Goal: Task Accomplishment & Management: Use online tool/utility

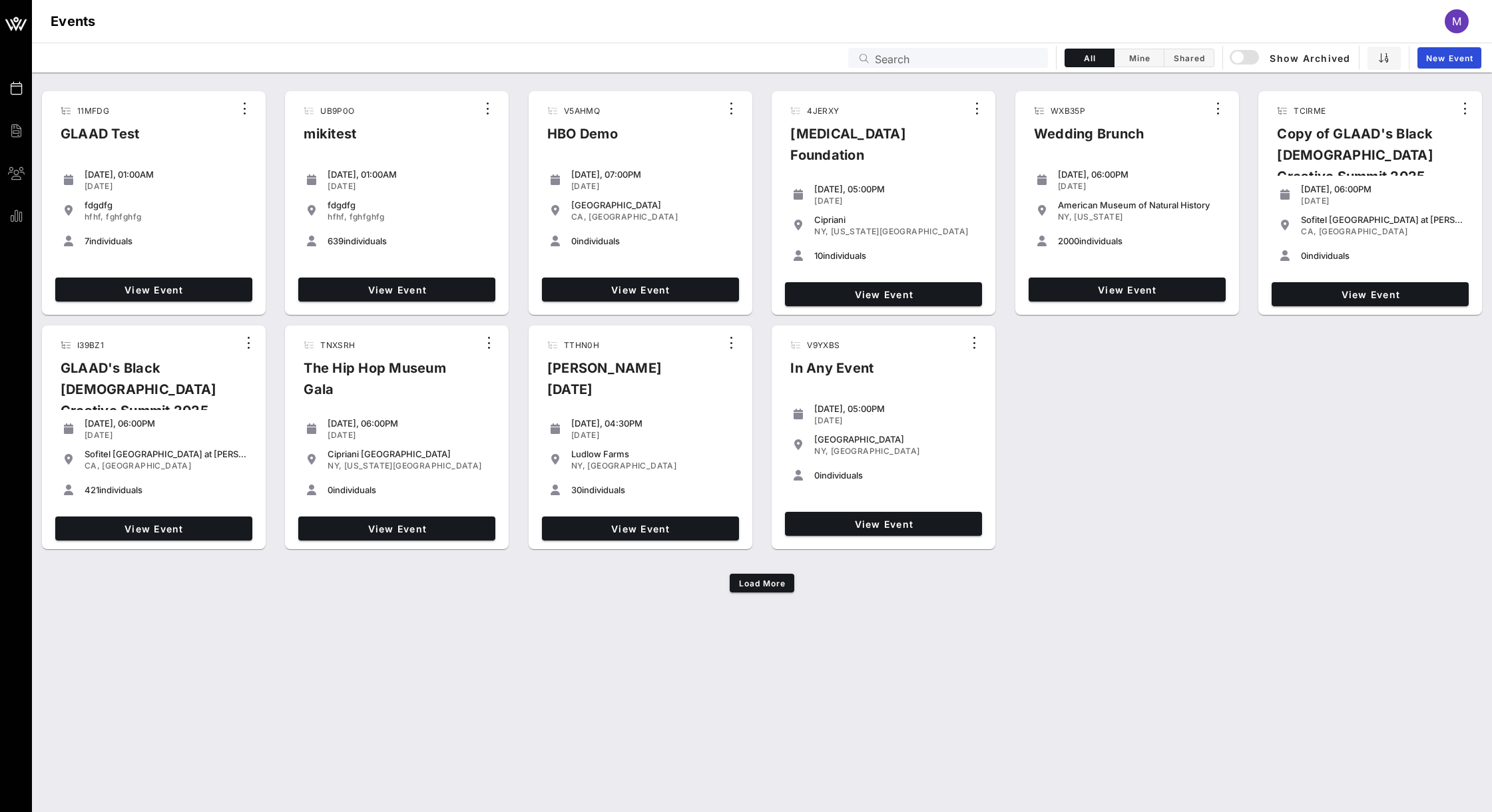
click at [928, 52] on input "Search" at bounding box center [957, 58] width 165 height 17
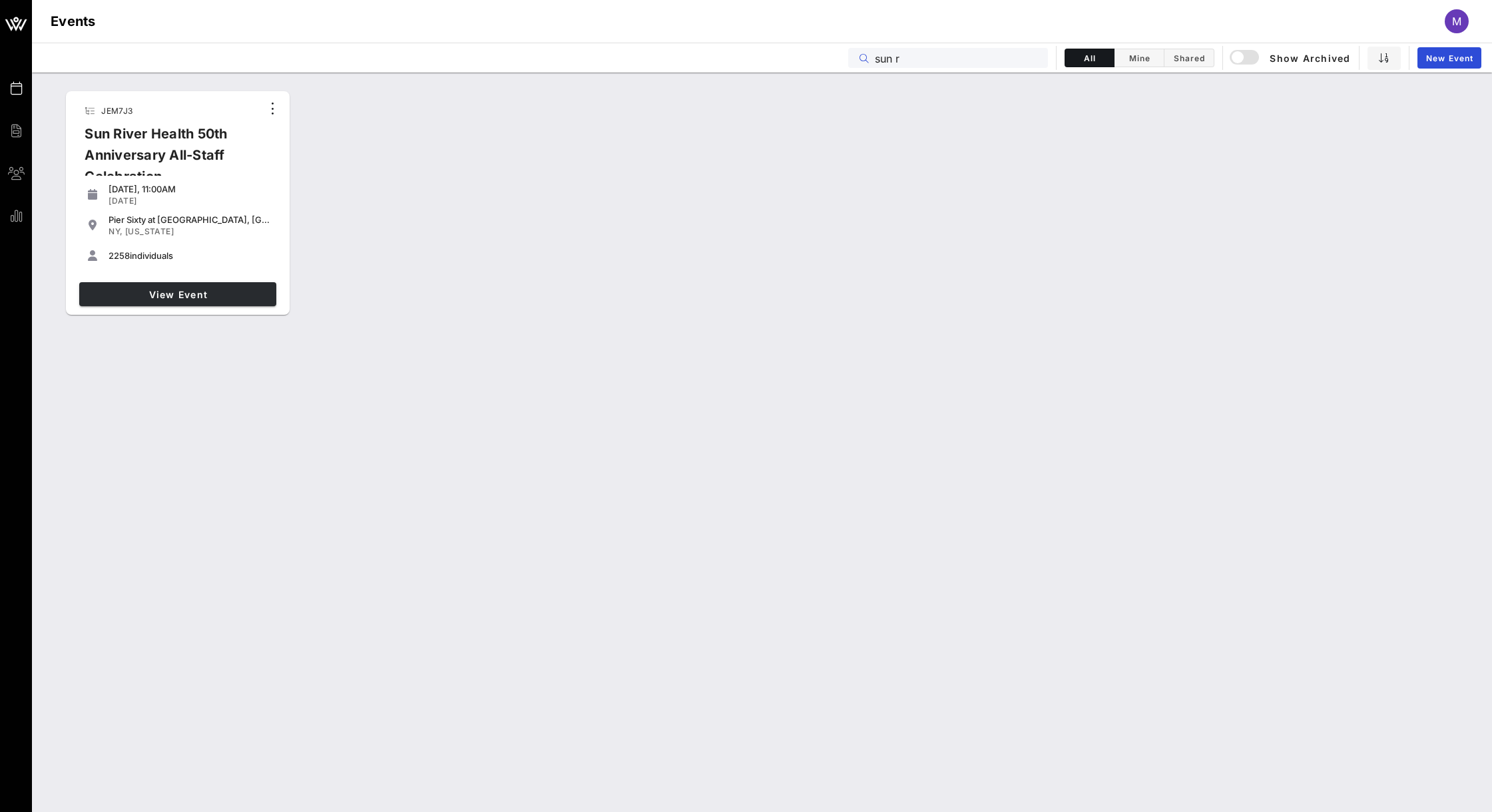
type input "sun r"
click at [217, 289] on span "View Event" at bounding box center [177, 295] width 187 height 12
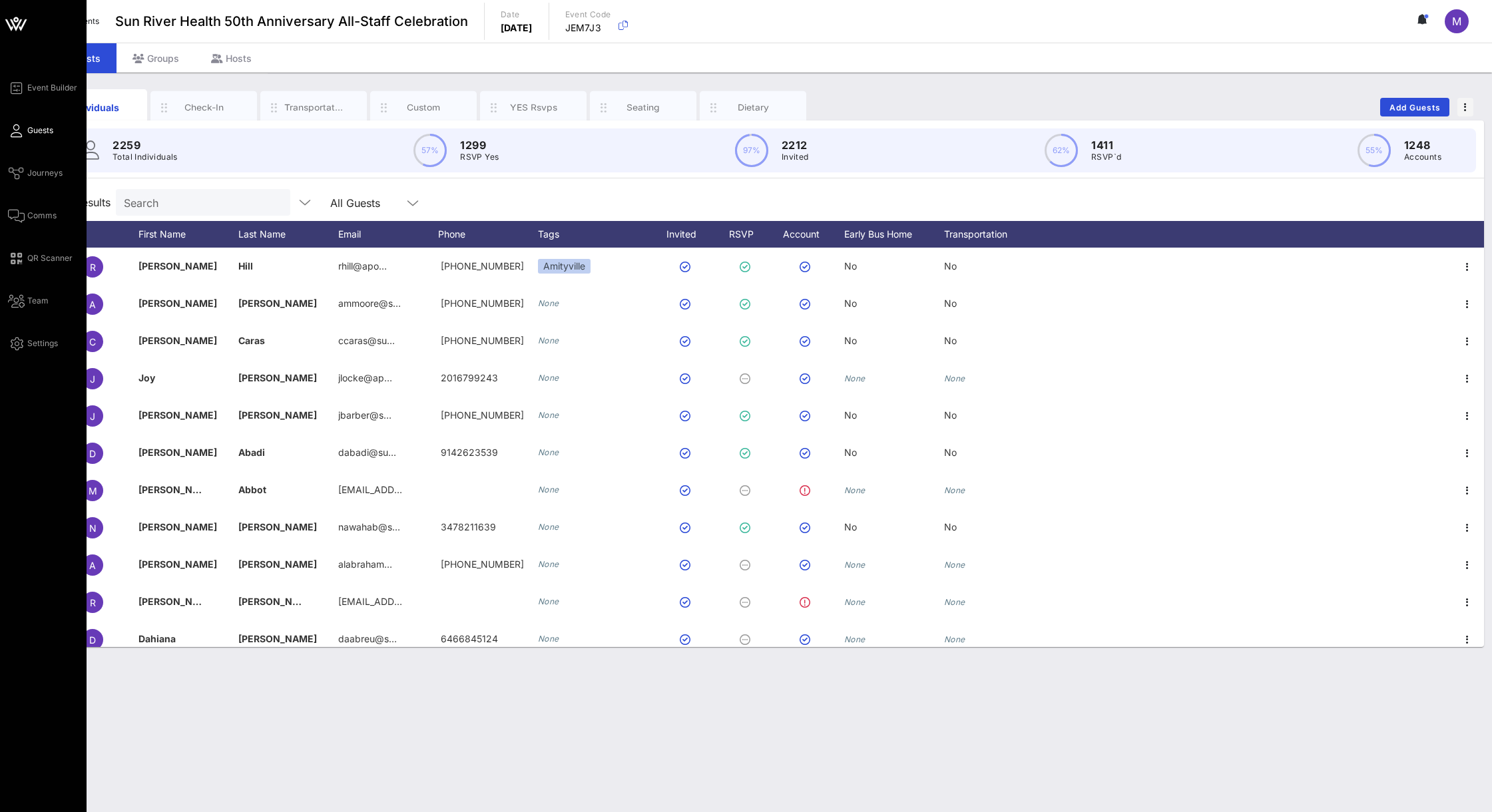
click at [32, 224] on div "Event Builder Guests Journeys Comms QR Scanner Team Settings" at bounding box center [47, 216] width 78 height 272
click at [32, 217] on span "Comms" at bounding box center [42, 216] width 29 height 12
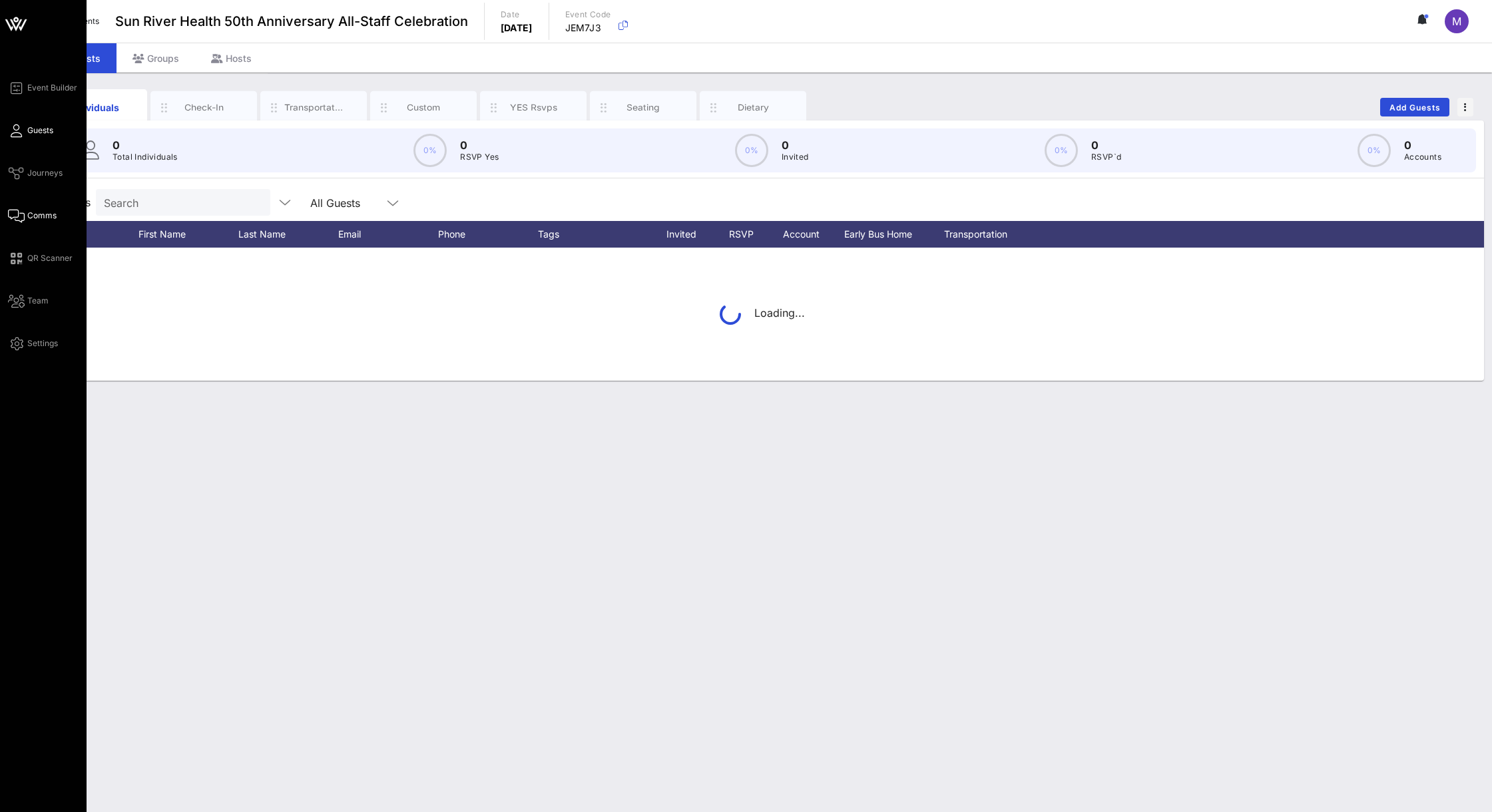
click at [28, 210] on span "Comms" at bounding box center [42, 216] width 29 height 12
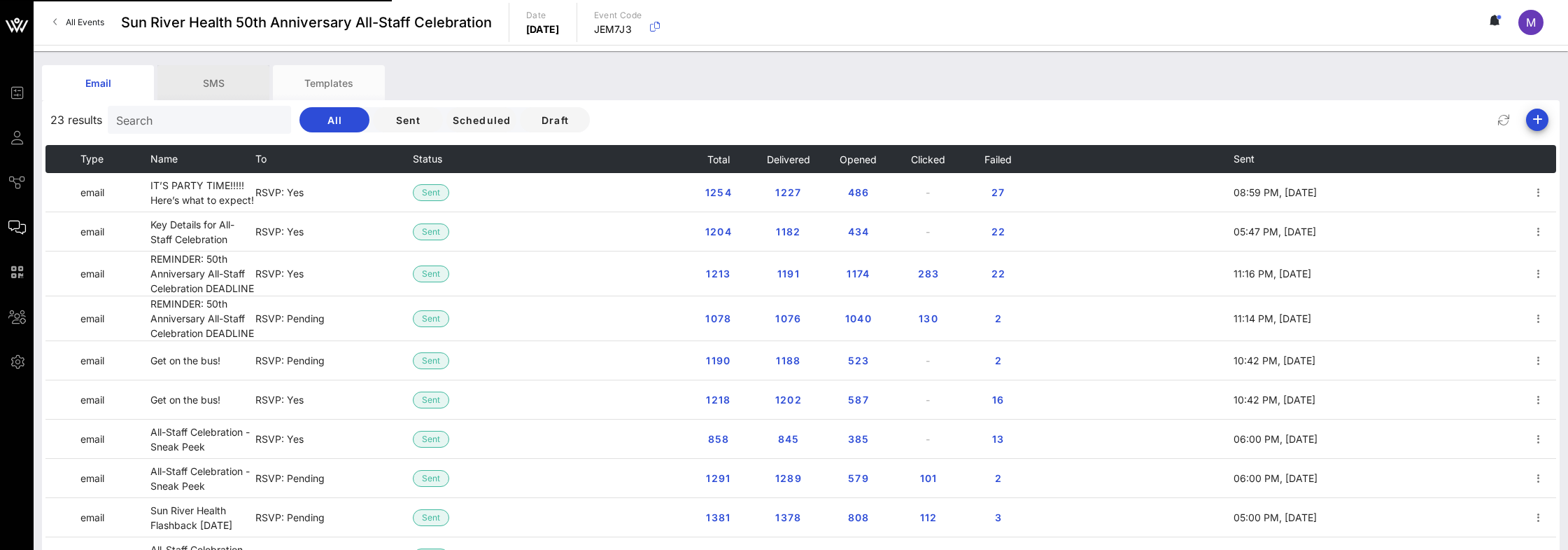
click at [194, 78] on div "SMS" at bounding box center [213, 82] width 112 height 35
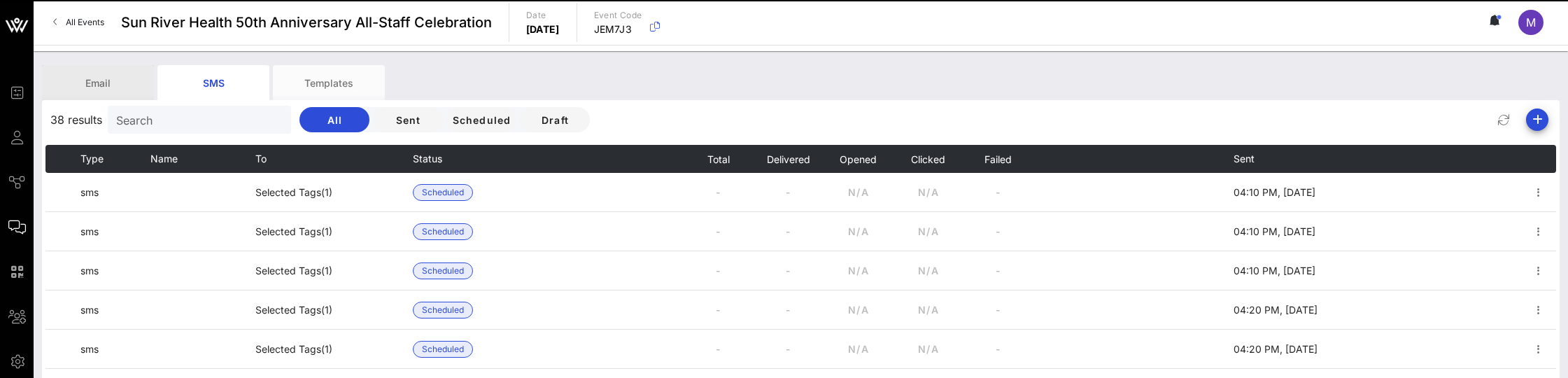
click at [89, 85] on div "Email" at bounding box center [98, 82] width 112 height 35
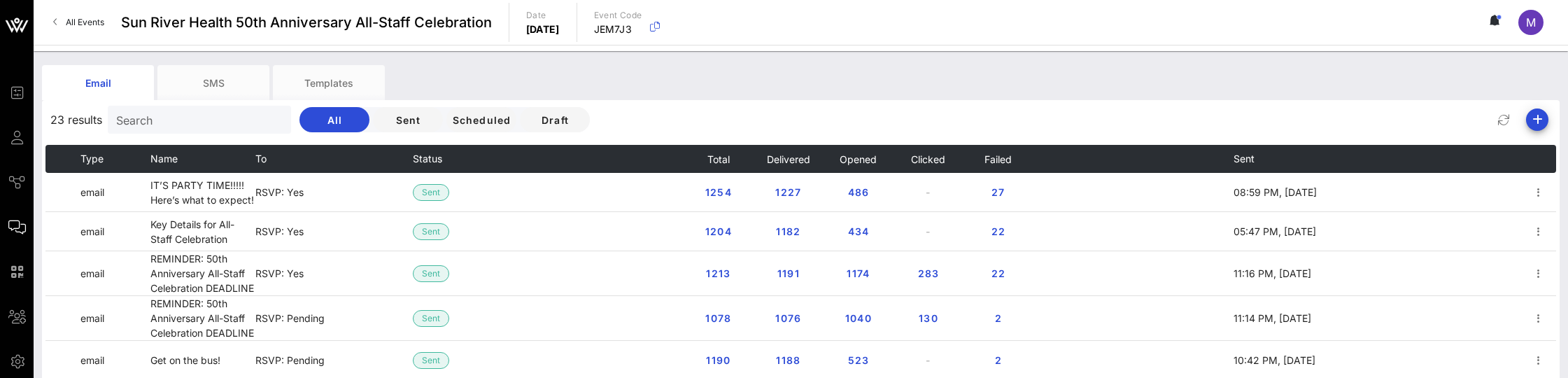
click at [1493, 61] on div "Email SMS Templates 23 results Search All Sent Scheduled Draft Type Name To Sta…" at bounding box center [801, 358] width 1534 height 614
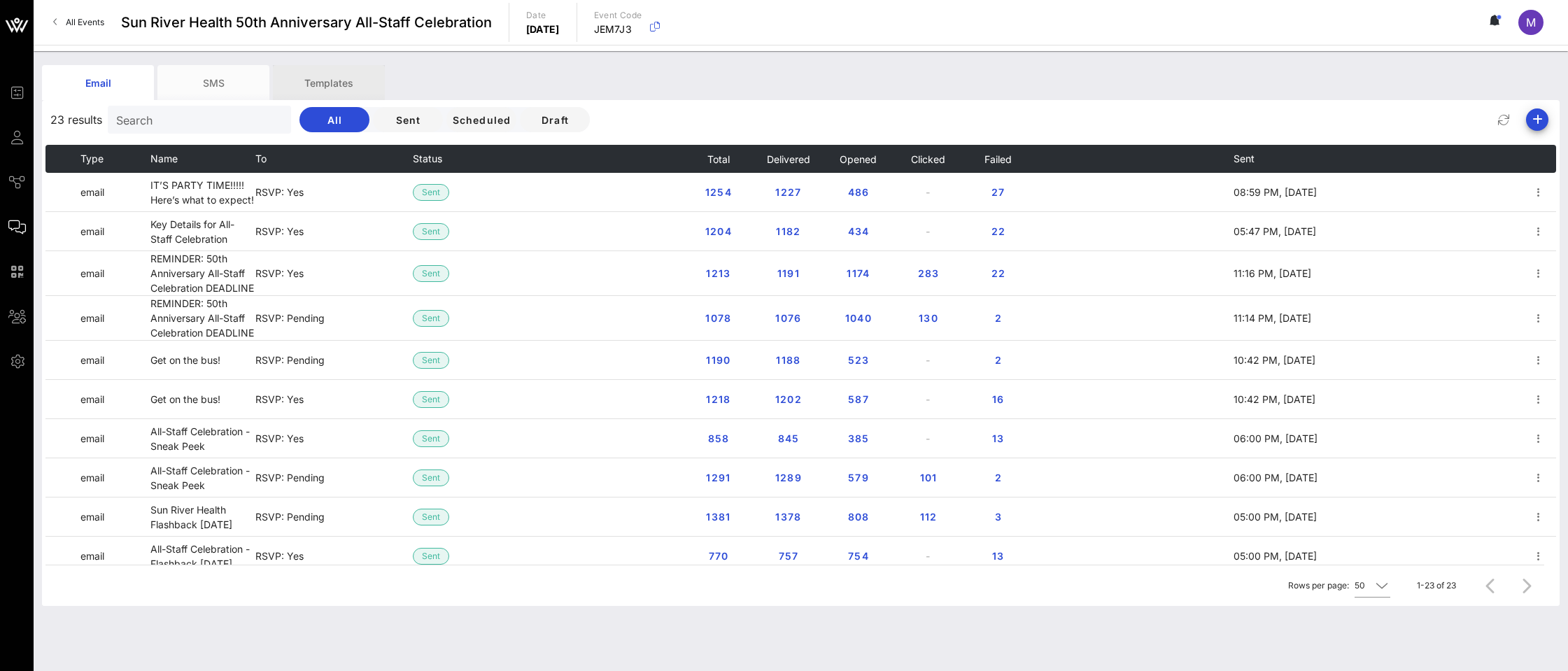
click at [339, 78] on div "Templates" at bounding box center [328, 82] width 112 height 35
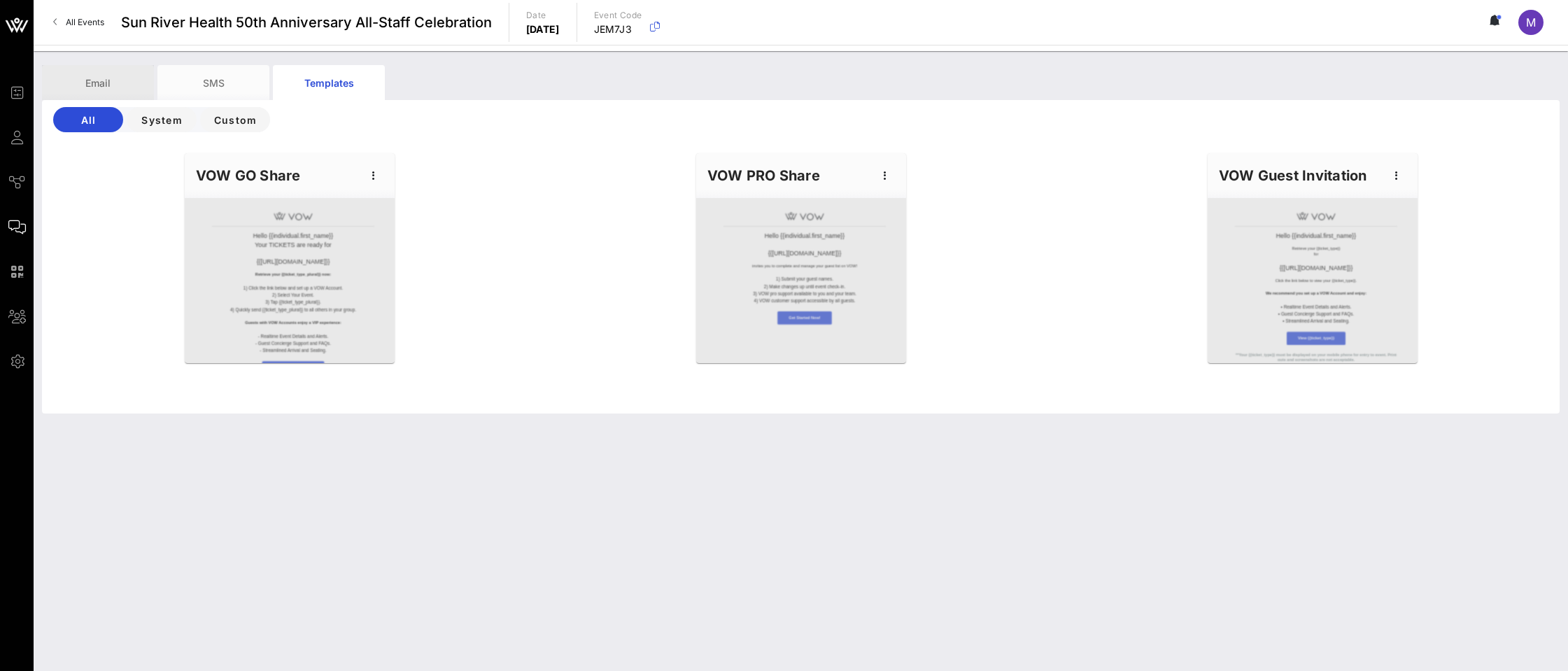
click at [71, 74] on div "Email" at bounding box center [98, 82] width 112 height 35
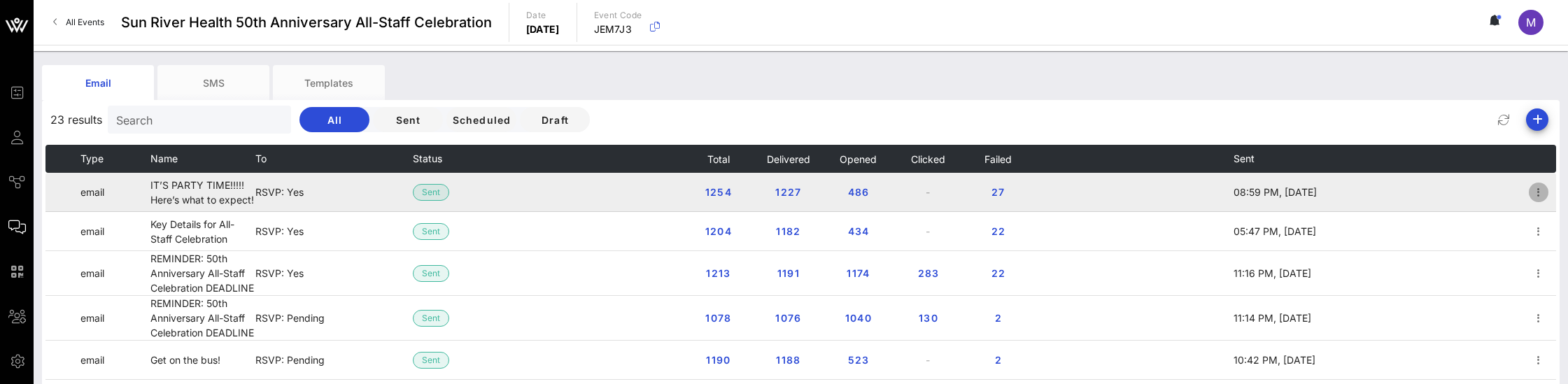
click at [1531, 189] on icon "button" at bounding box center [1539, 192] width 17 height 17
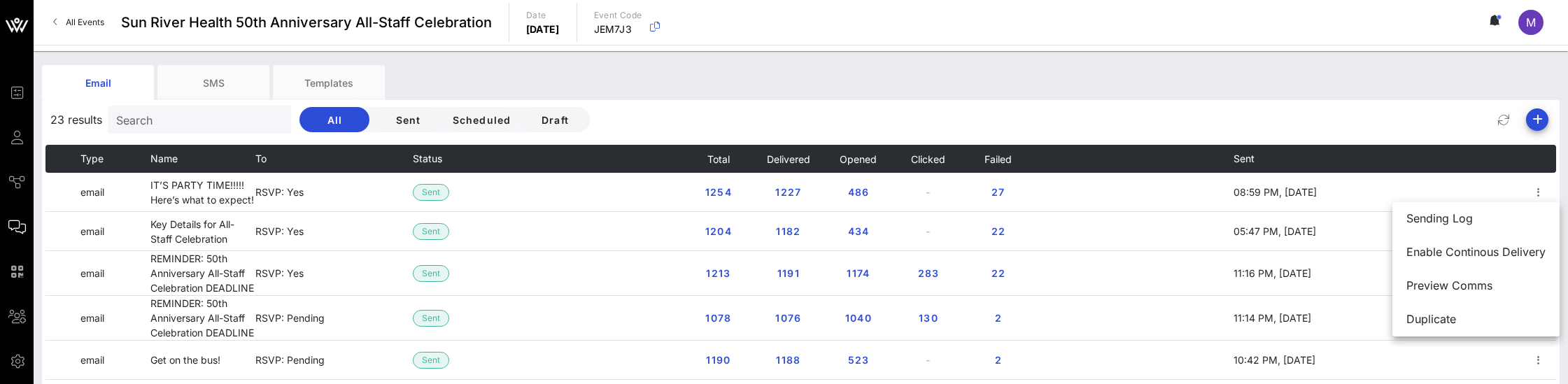
click at [1415, 89] on div "Email SMS Templates" at bounding box center [790, 82] width 1497 height 35
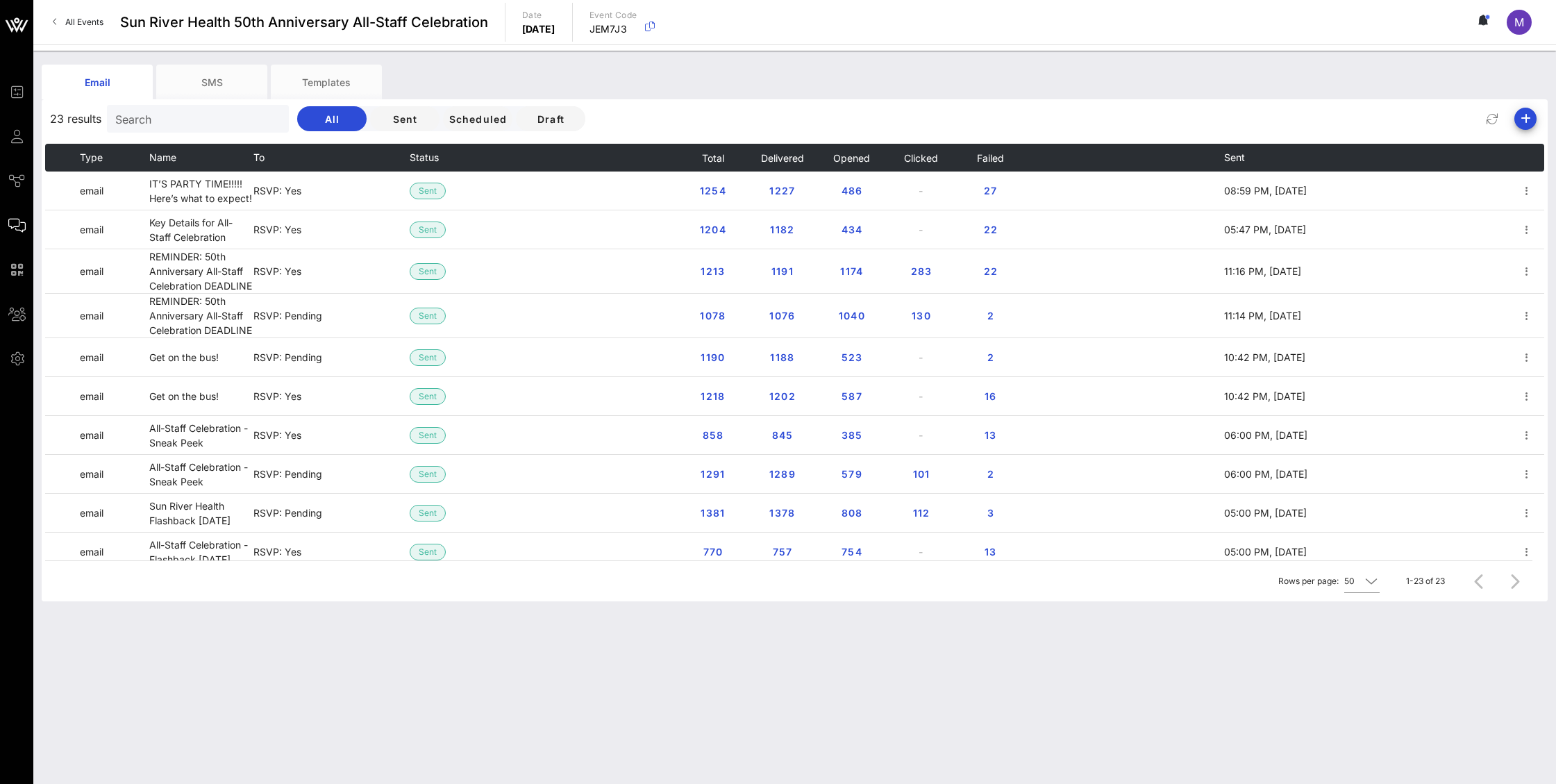
click at [483, 642] on div "Email SMS Templates 23 results Search All Sent Scheduled Draft Type Name To Sta…" at bounding box center [795, 417] width 1523 height 733
click at [187, 76] on div "SMS" at bounding box center [211, 82] width 111 height 35
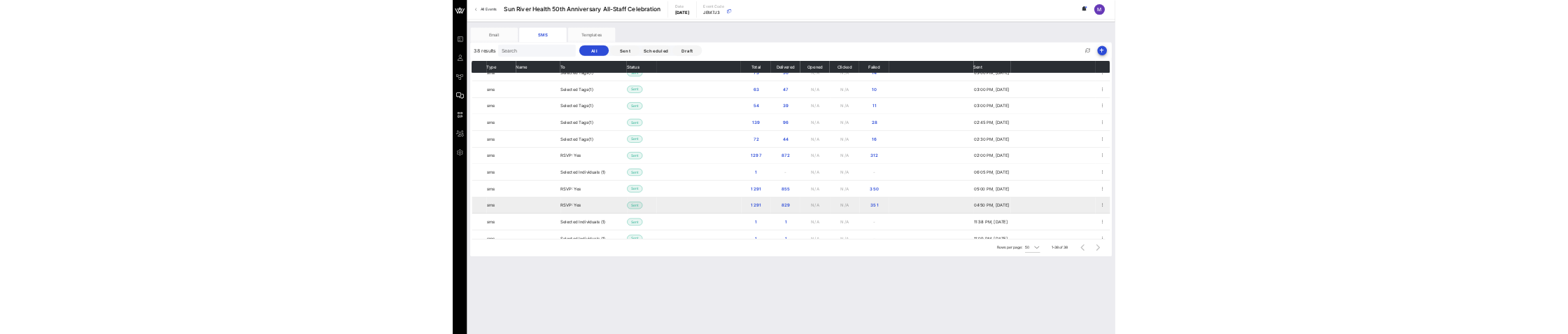
scroll to position [1011, 0]
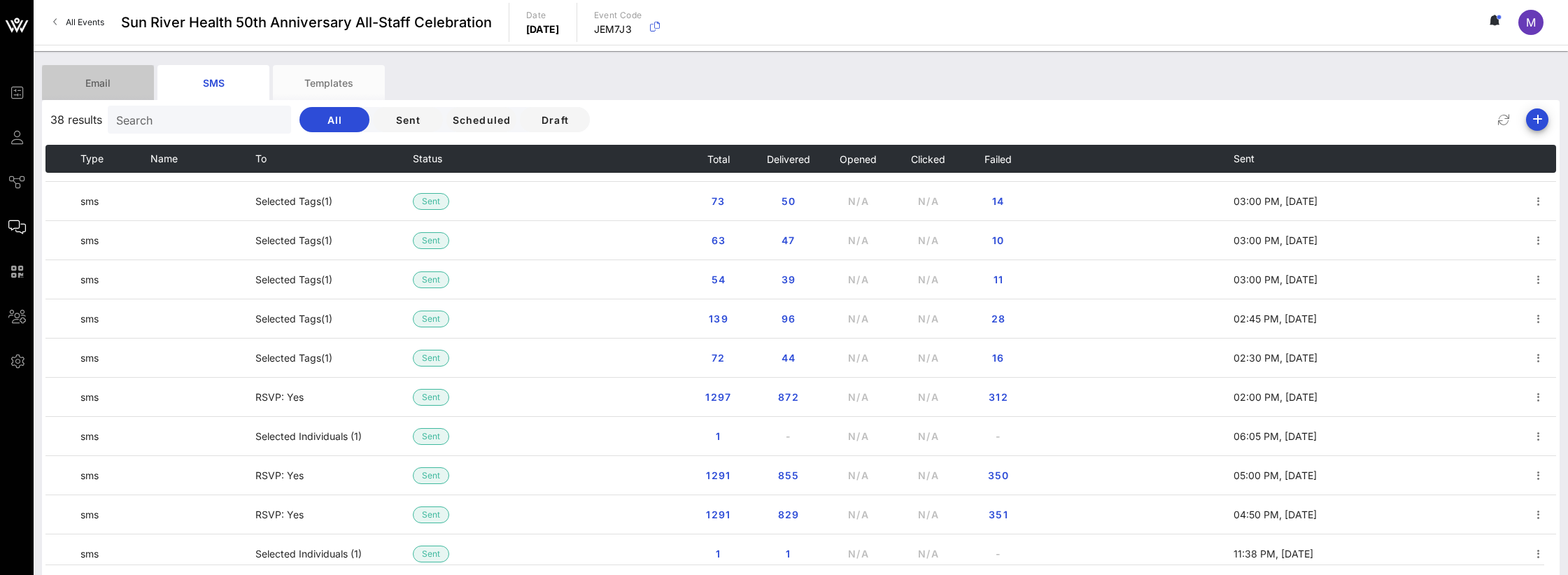
click at [127, 77] on div "Email" at bounding box center [98, 82] width 112 height 35
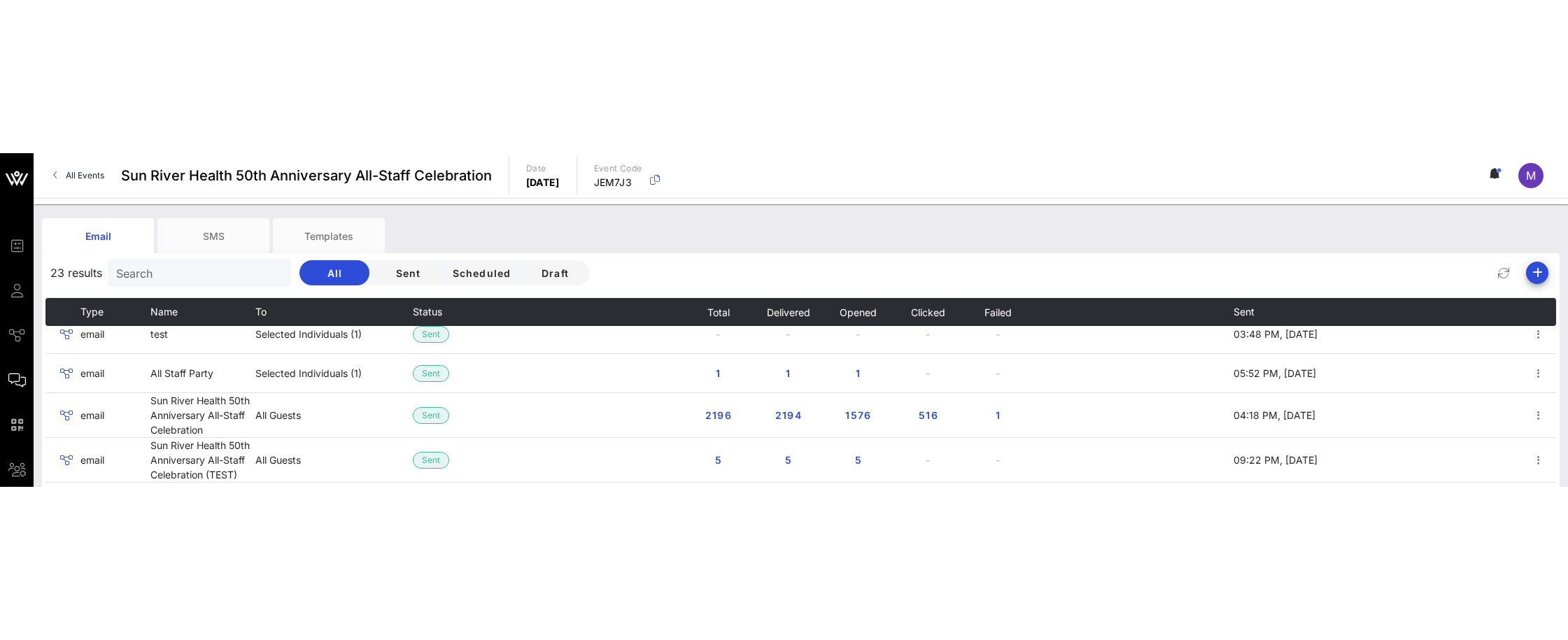
scroll to position [532, 0]
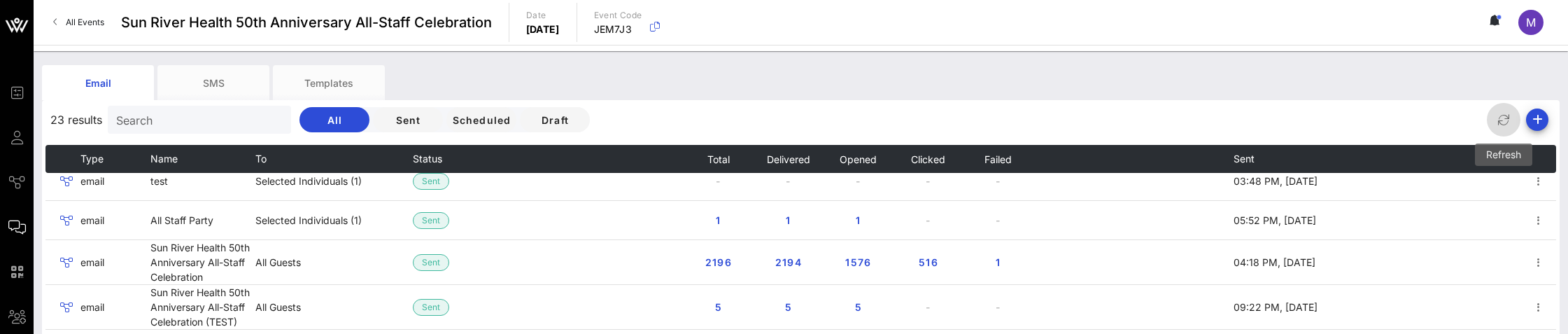
click at [1495, 117] on span "button" at bounding box center [1504, 120] width 34 height 17
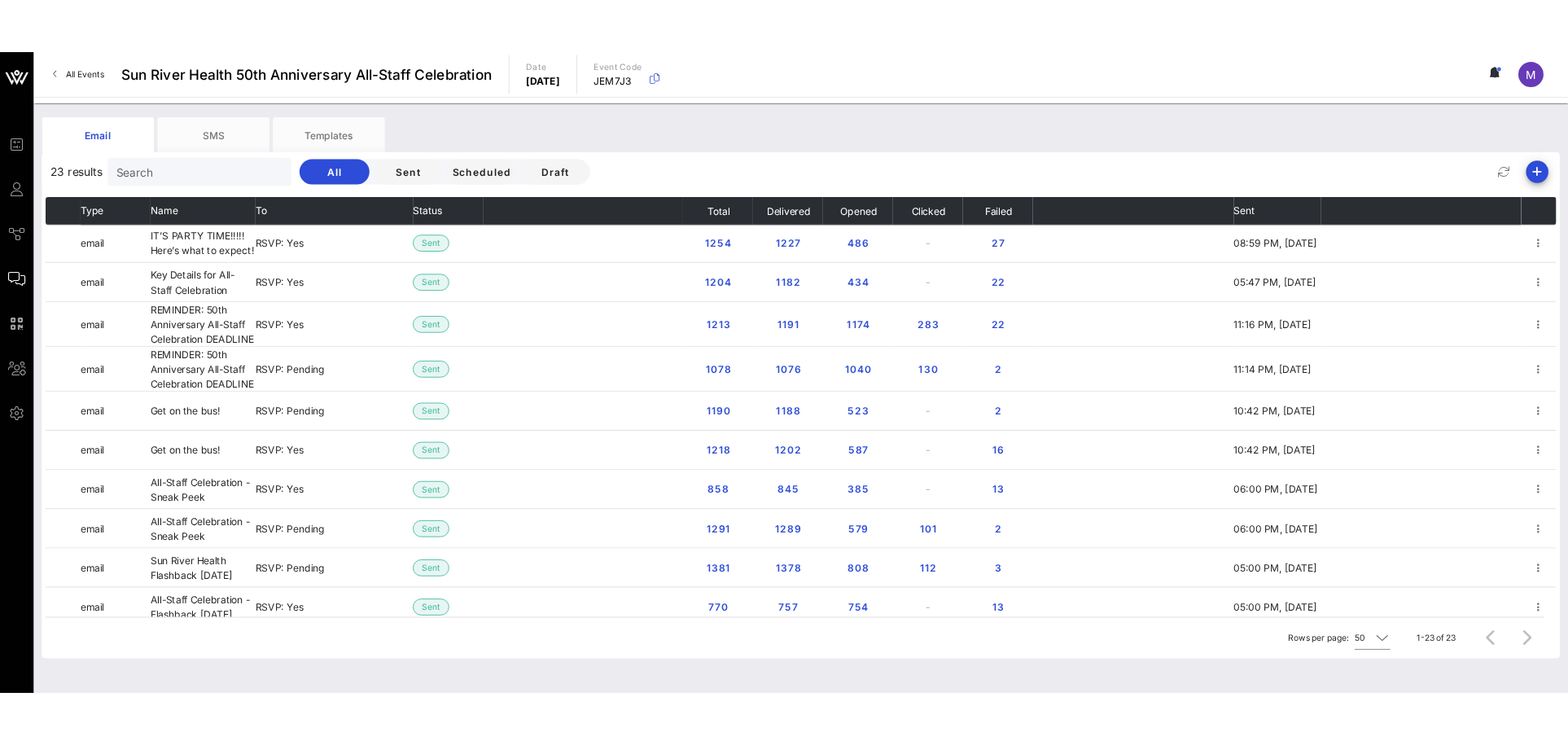
scroll to position [0, 0]
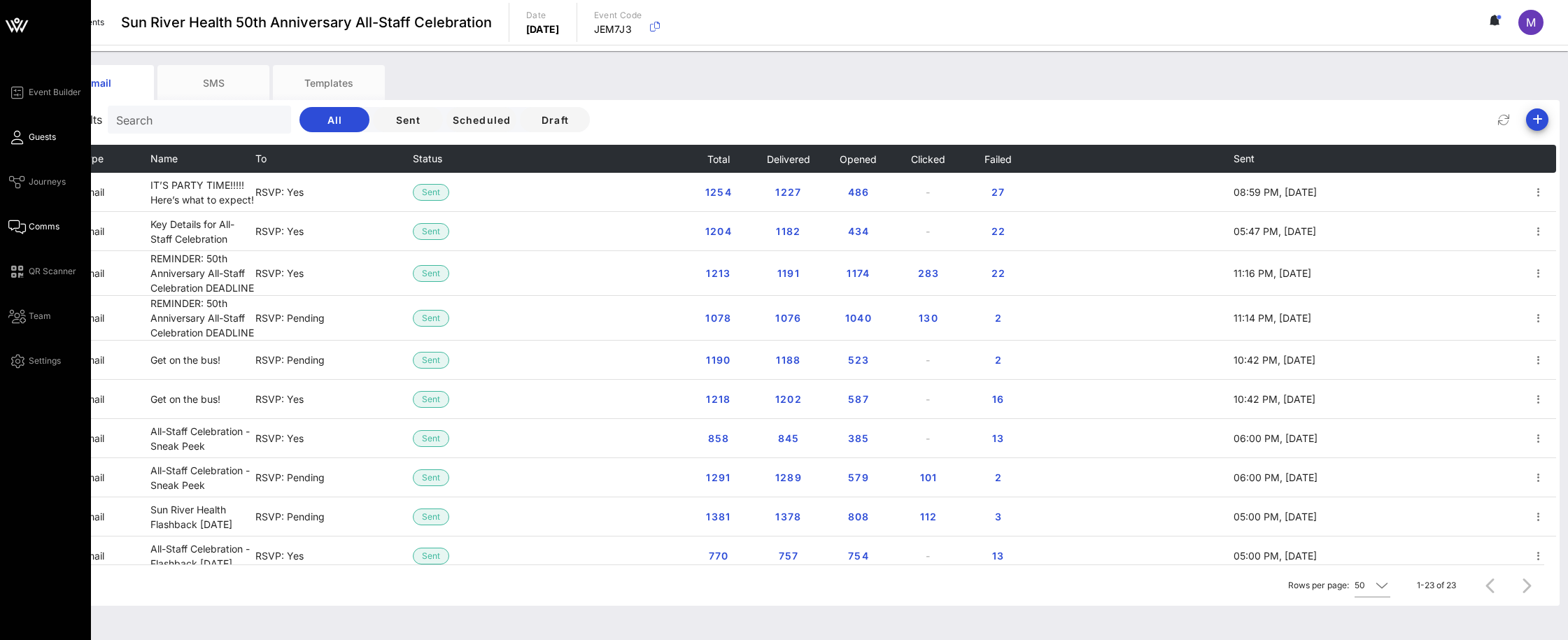
click at [34, 132] on span "Guests" at bounding box center [43, 137] width 27 height 12
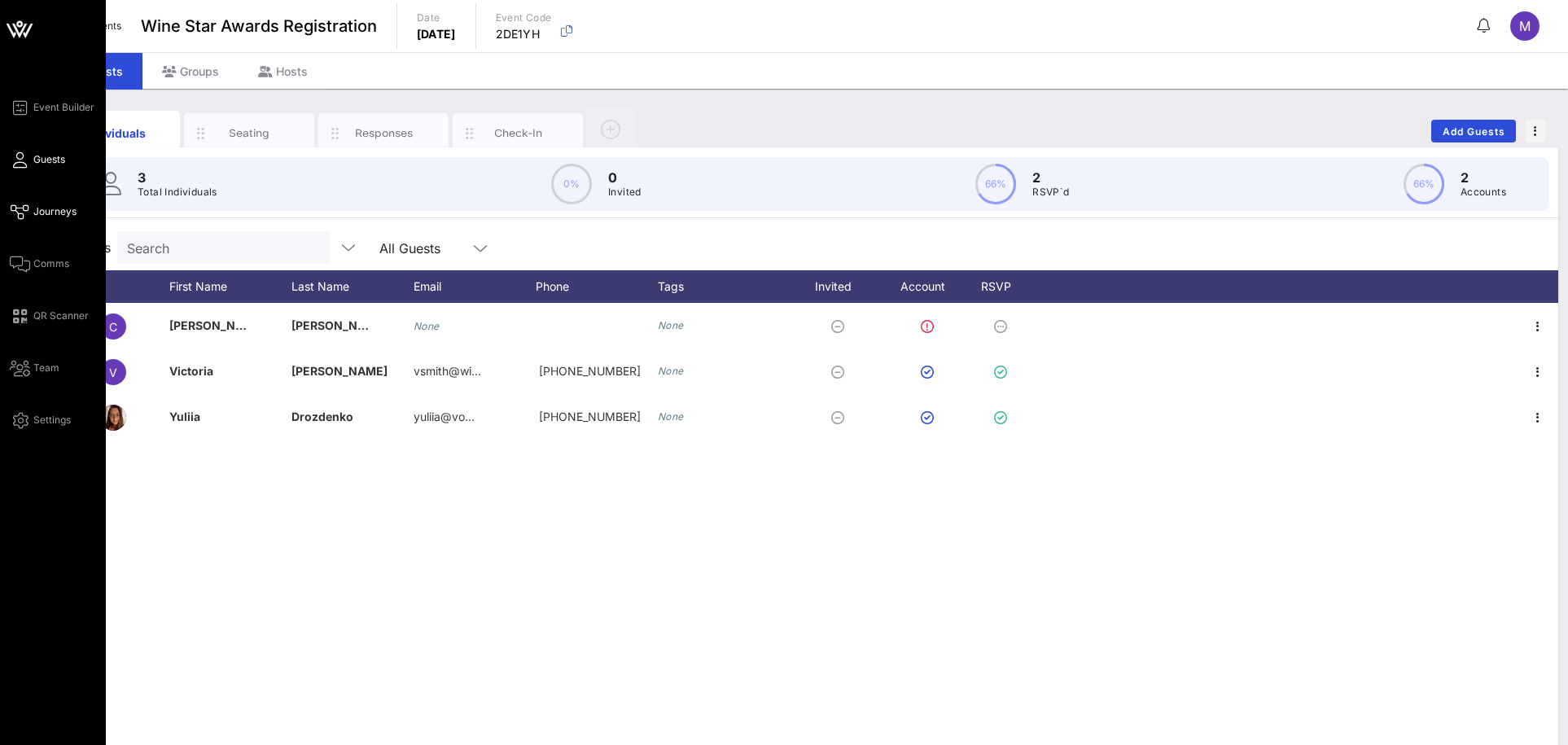
click at [64, 218] on span "Journeys" at bounding box center [55, 211] width 44 height 14
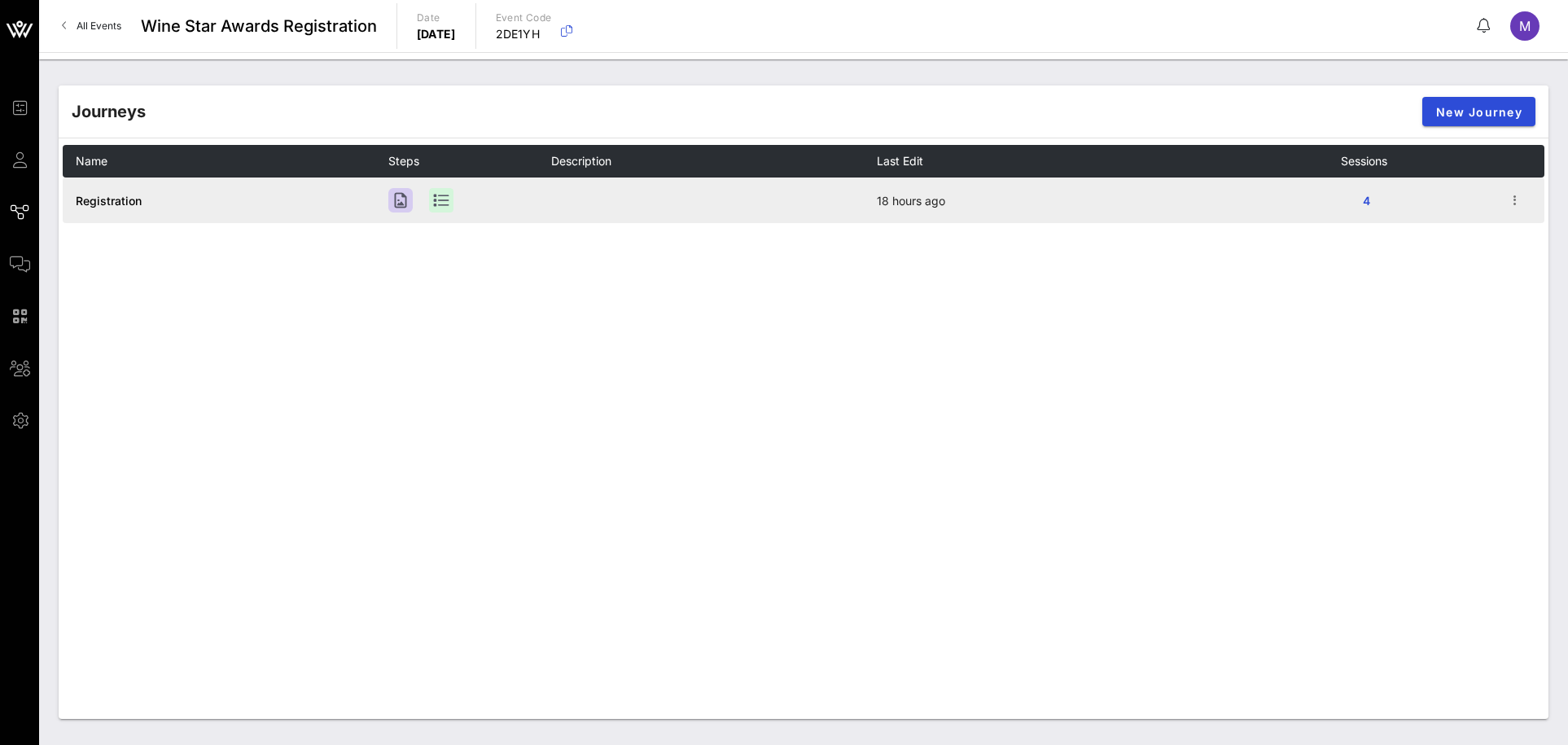
click at [128, 188] on td "Registration" at bounding box center [226, 200] width 326 height 45
click at [131, 198] on span "Registration" at bounding box center [108, 201] width 66 height 14
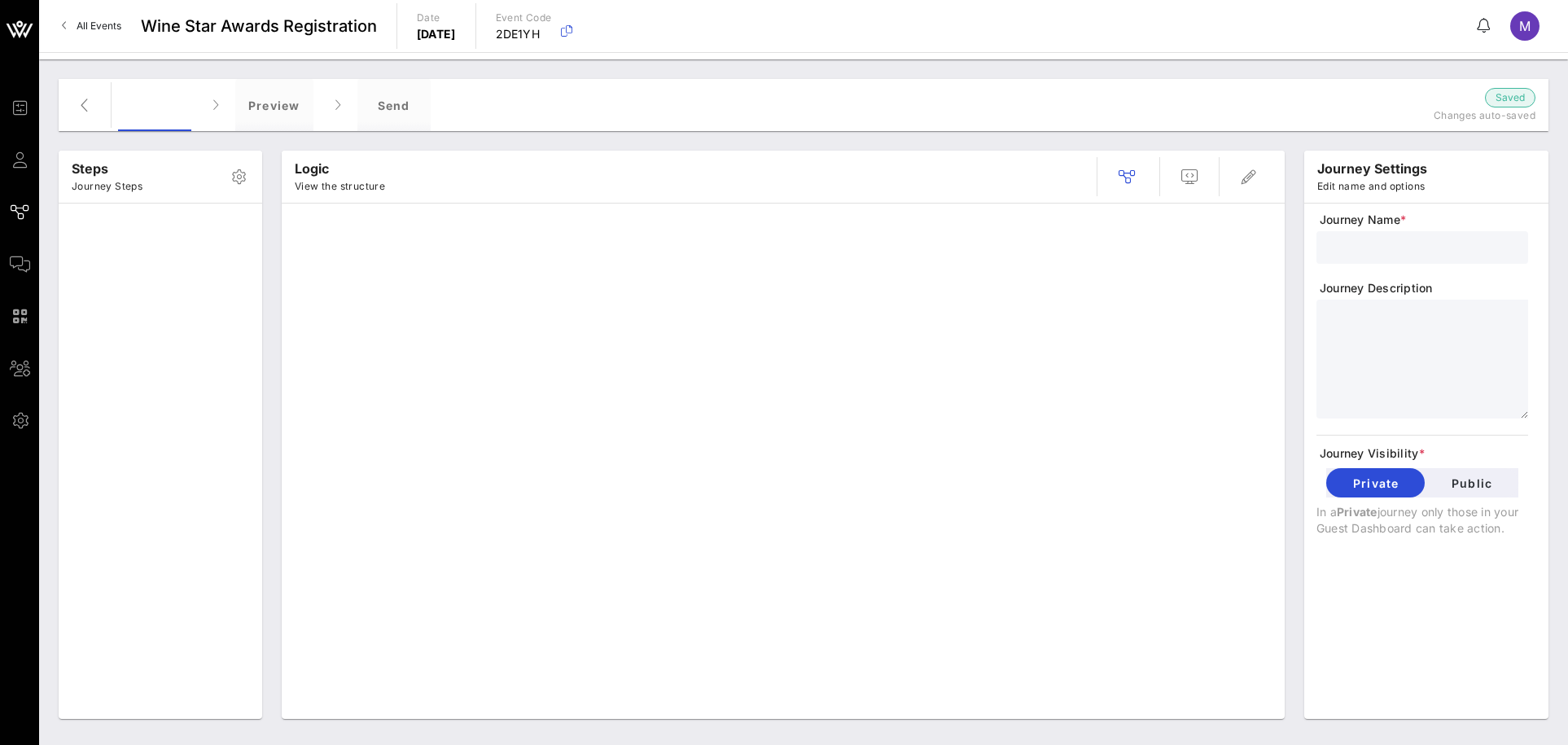
type input "Registration"
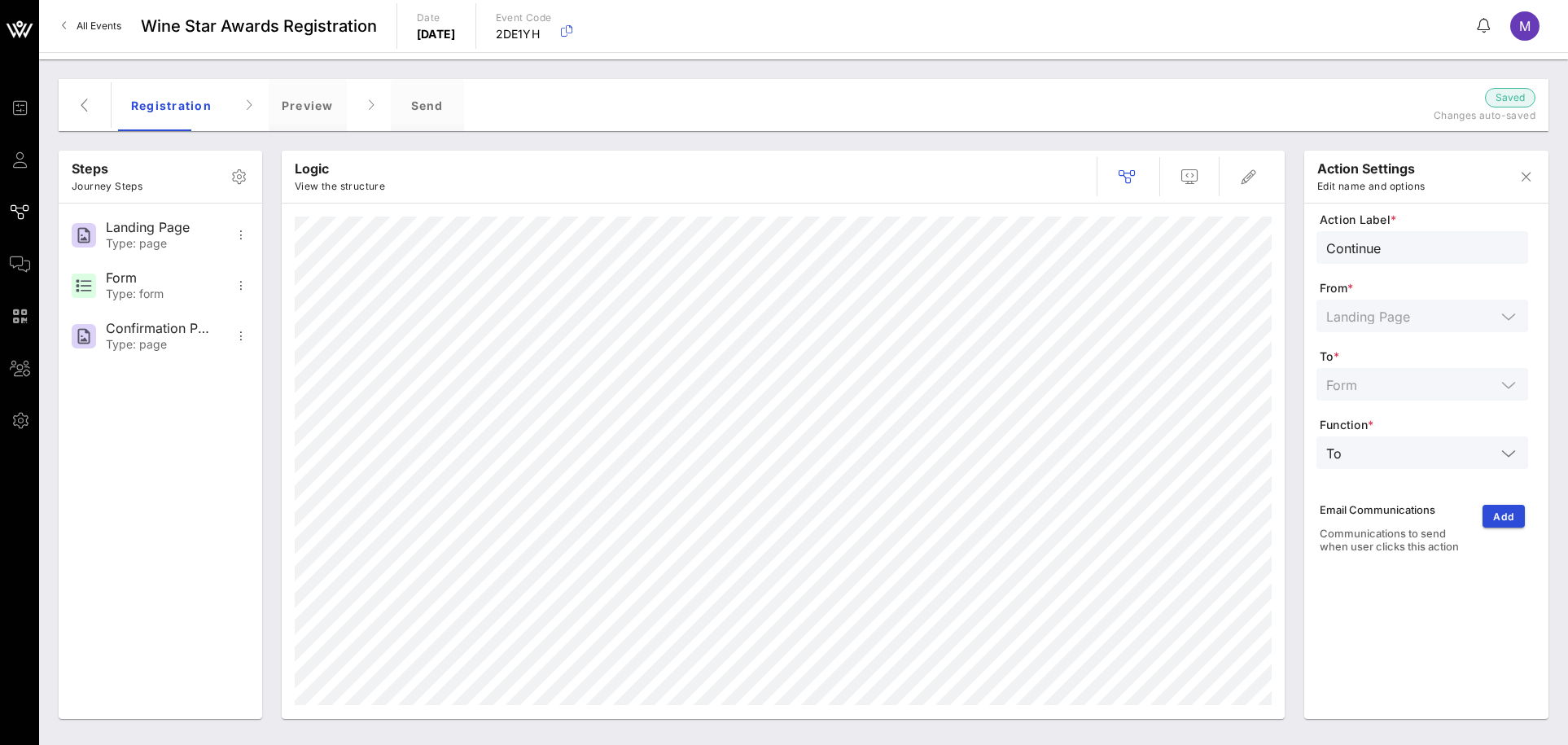
type input "Submit"
click at [1537, 185] on span "button" at bounding box center [1526, 177] width 39 height 20
